Goal: Check status

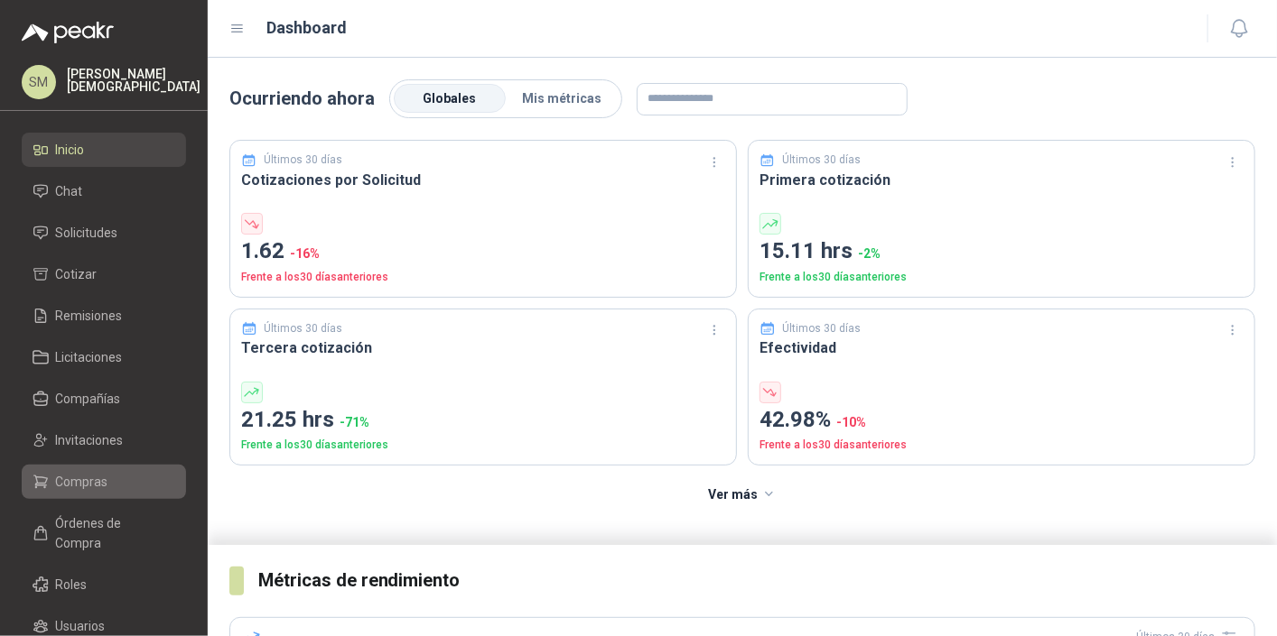
click at [91, 488] on span "Compras" at bounding box center [82, 482] width 52 height 20
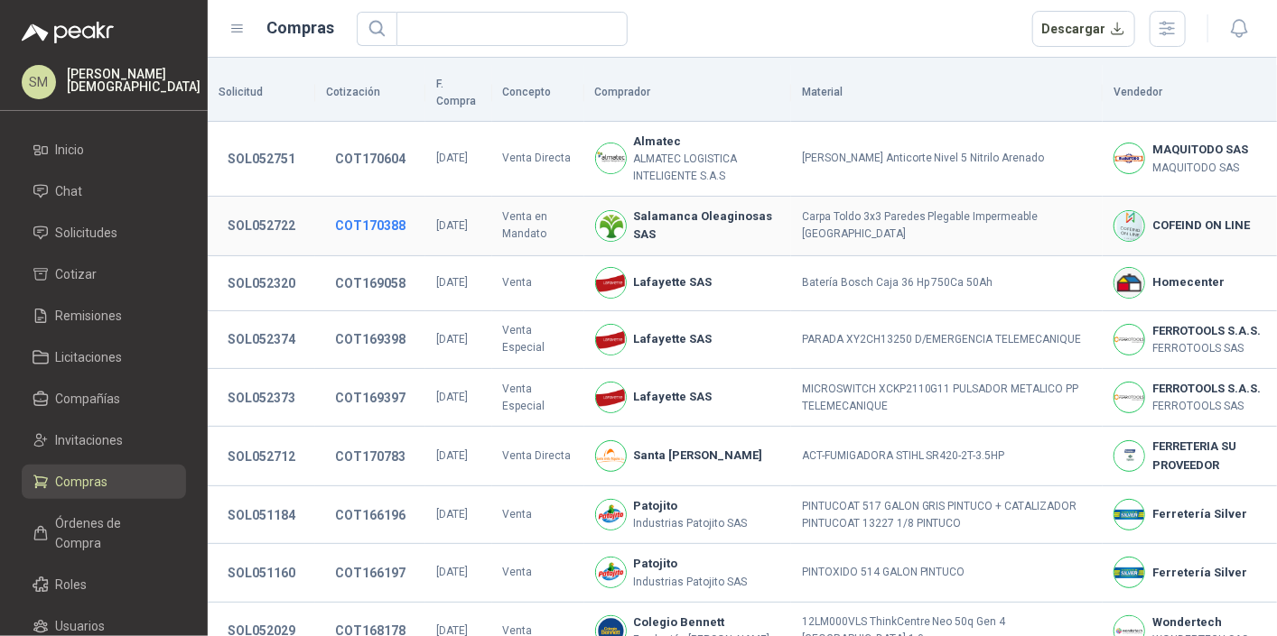
click at [380, 210] on button "COT170388" at bounding box center [370, 225] width 88 height 32
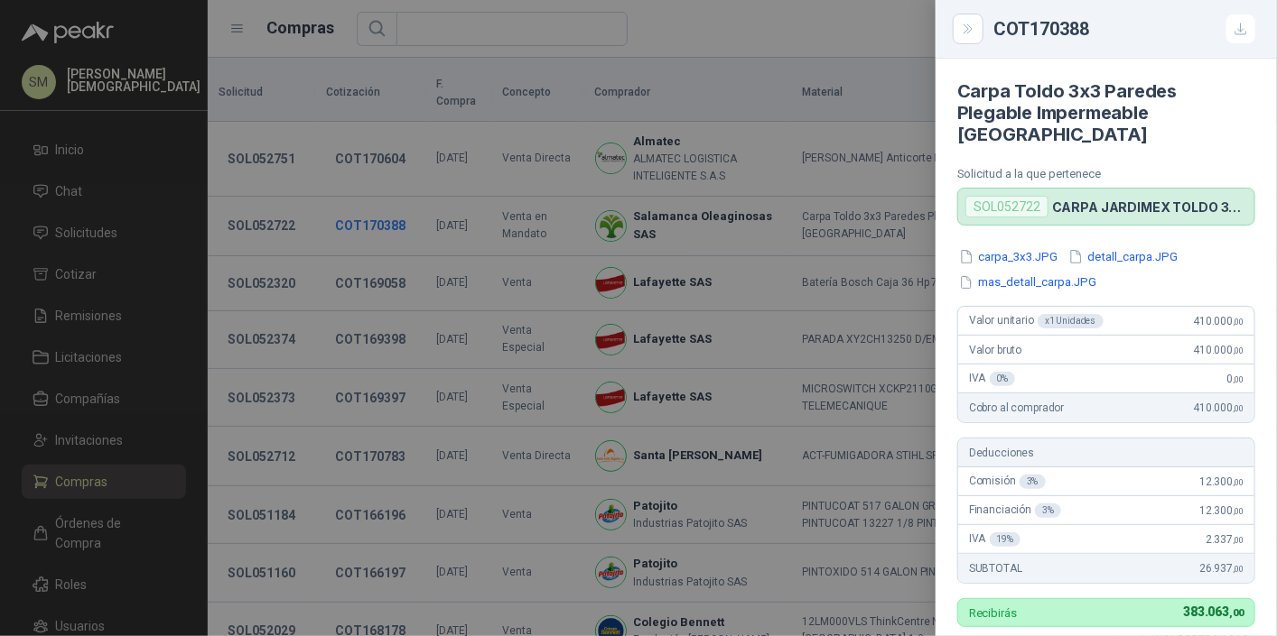
click at [380, 210] on div at bounding box center [638, 318] width 1277 height 636
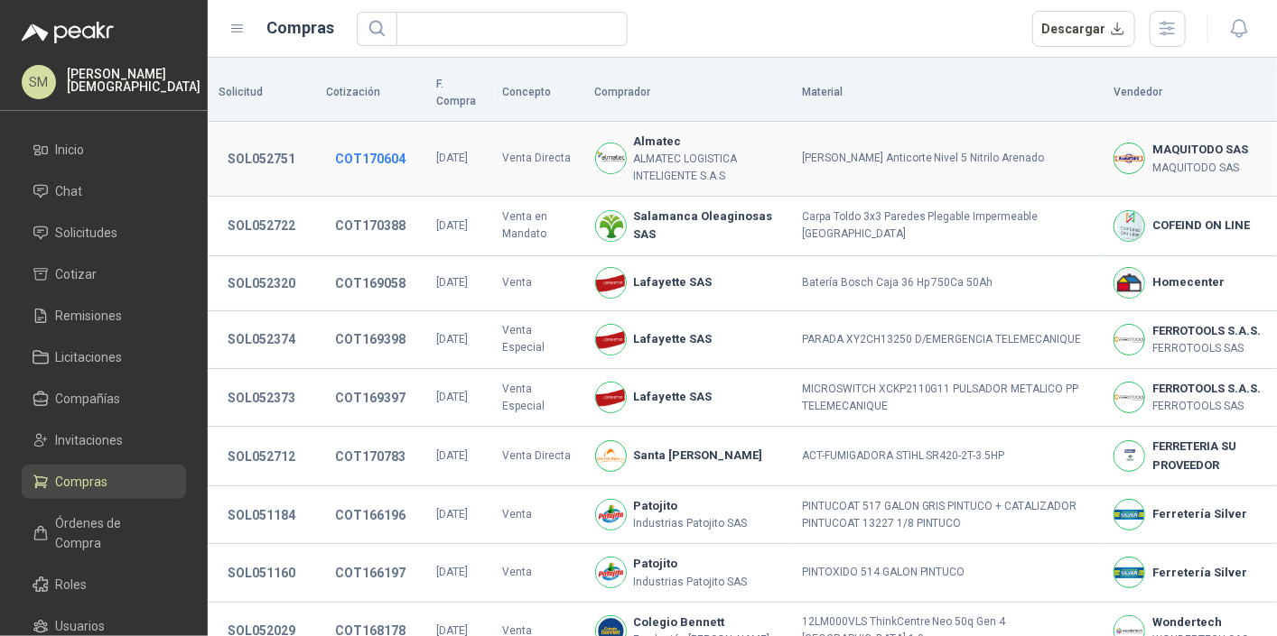
click at [380, 143] on button "COT170604" at bounding box center [370, 159] width 88 height 32
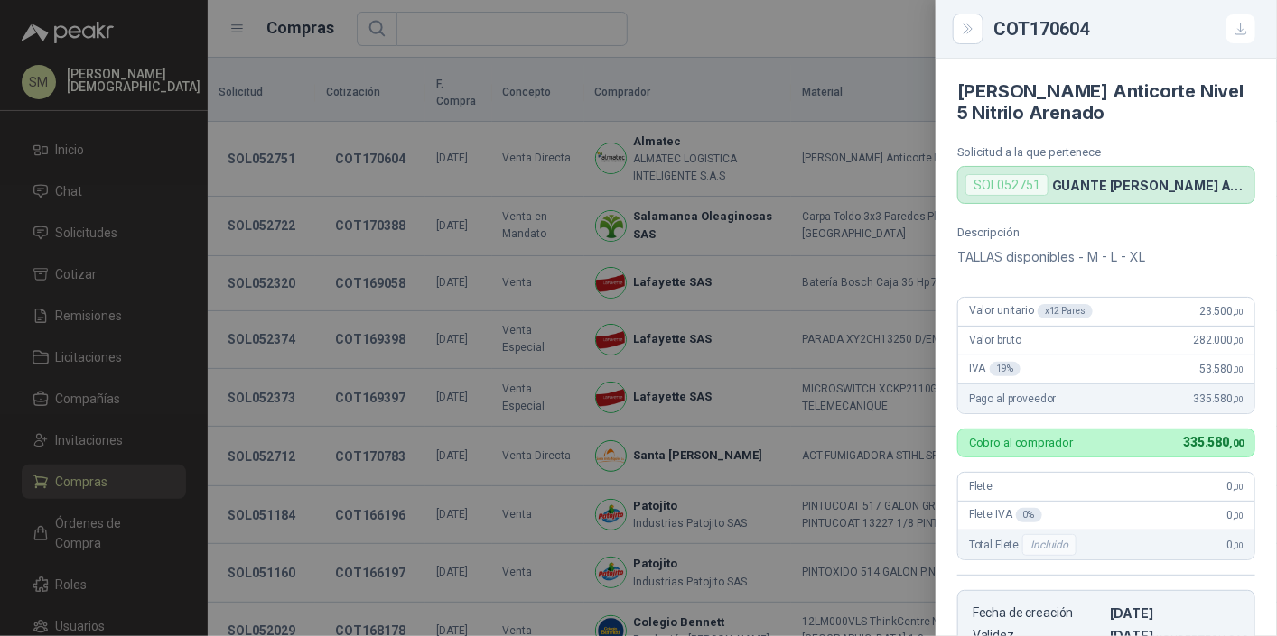
click at [385, 154] on div at bounding box center [638, 318] width 1277 height 636
